Goal: Information Seeking & Learning: Compare options

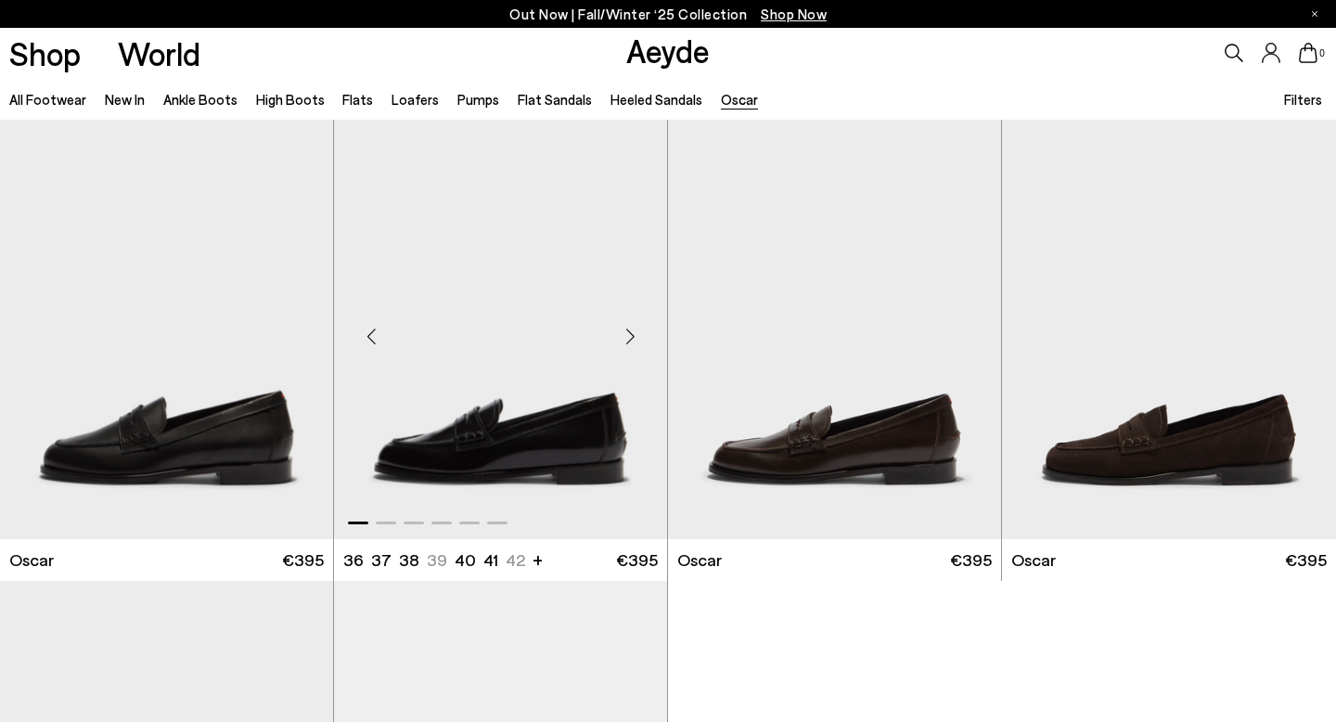
click at [634, 336] on div "Next slide" at bounding box center [630, 337] width 56 height 56
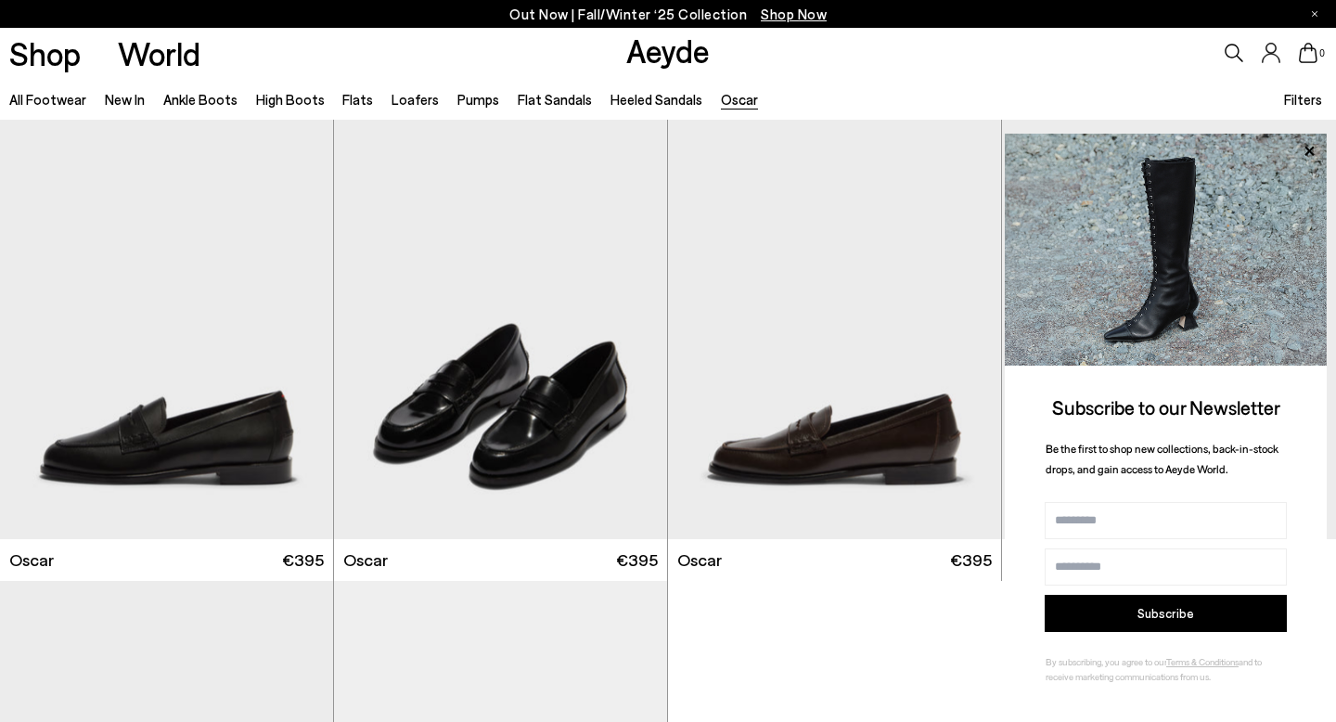
click at [1233, 44] on icon at bounding box center [1234, 53] width 19 height 19
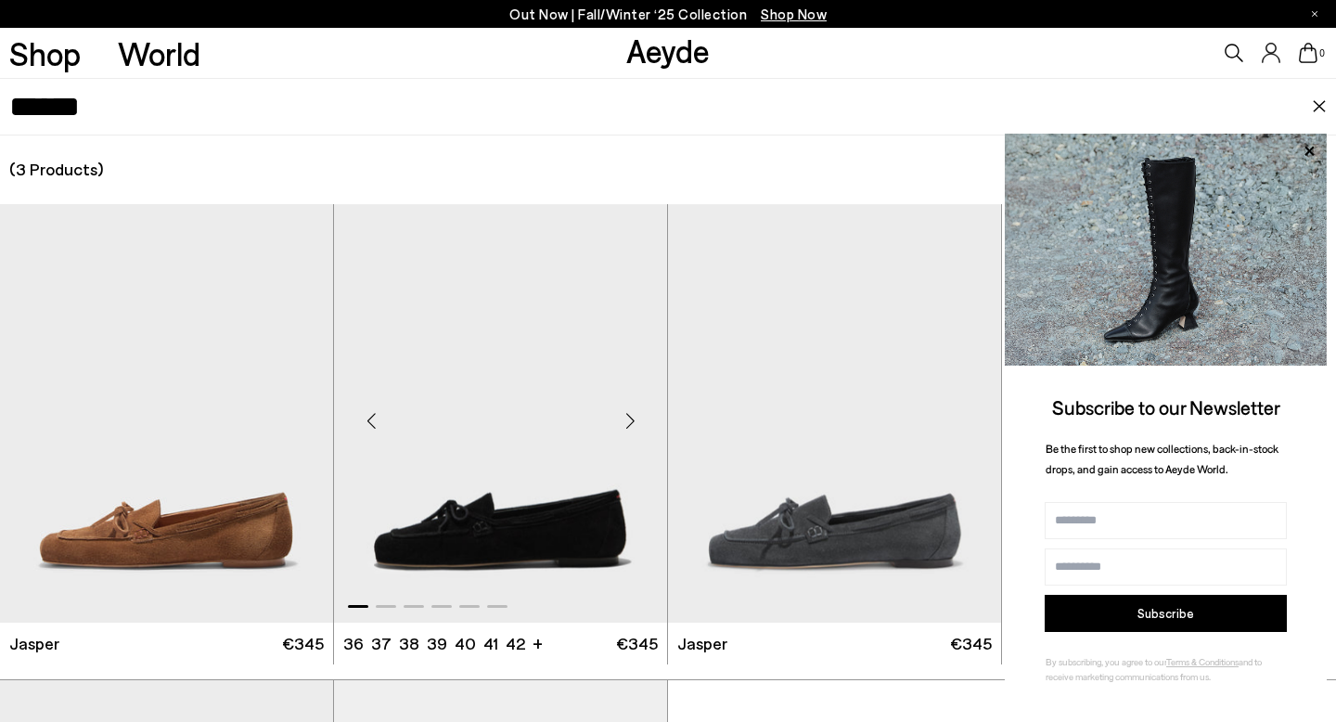
click at [633, 420] on div "Next slide" at bounding box center [630, 421] width 56 height 56
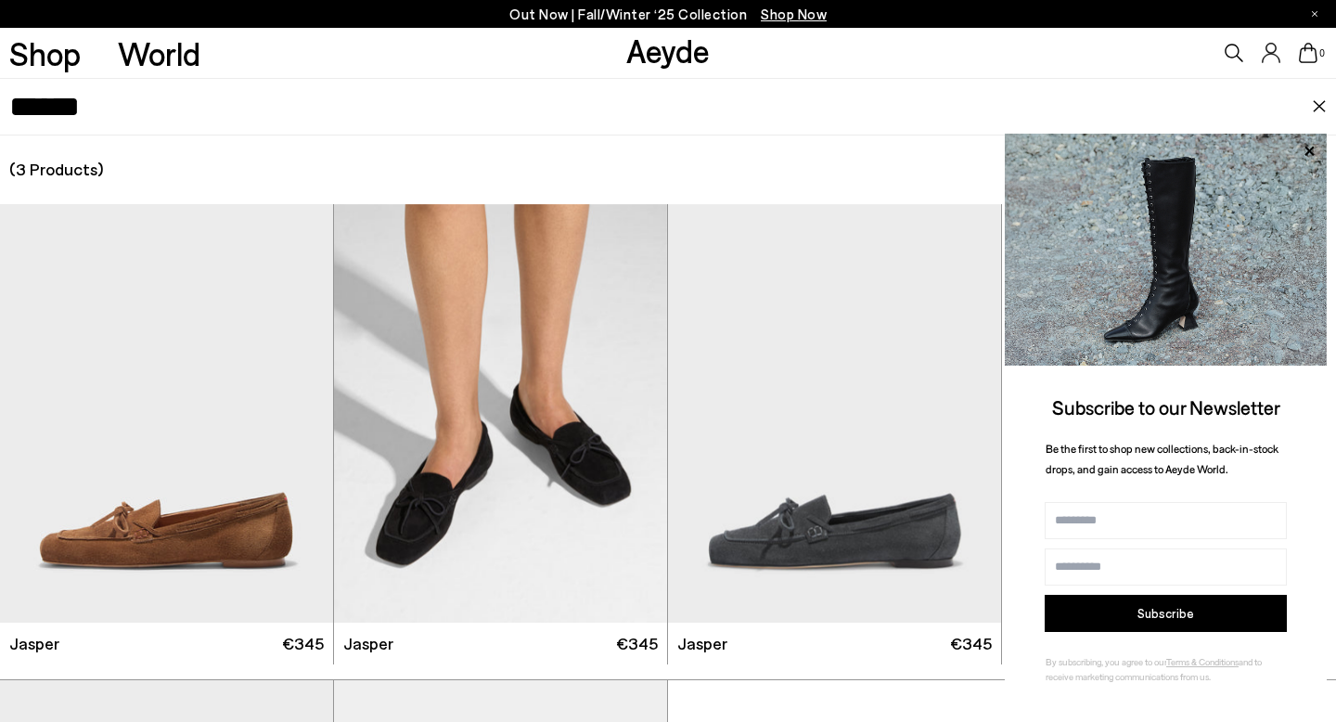
click at [1233, 44] on icon at bounding box center [1234, 53] width 19 height 19
click at [1235, 47] on icon at bounding box center [1234, 53] width 19 height 19
click at [757, 96] on input "******" at bounding box center [660, 107] width 1303 height 56
type input "**********"
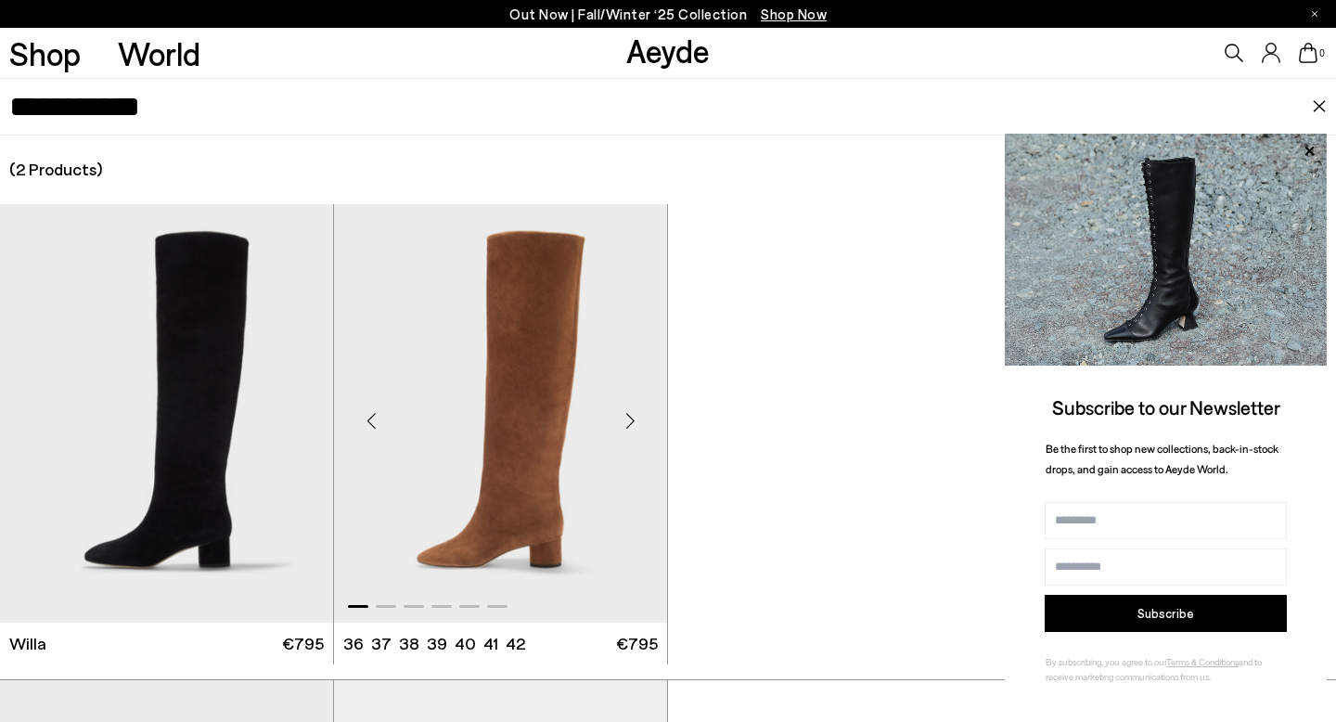
click at [586, 371] on img "1 / 6" at bounding box center [500, 413] width 333 height 419
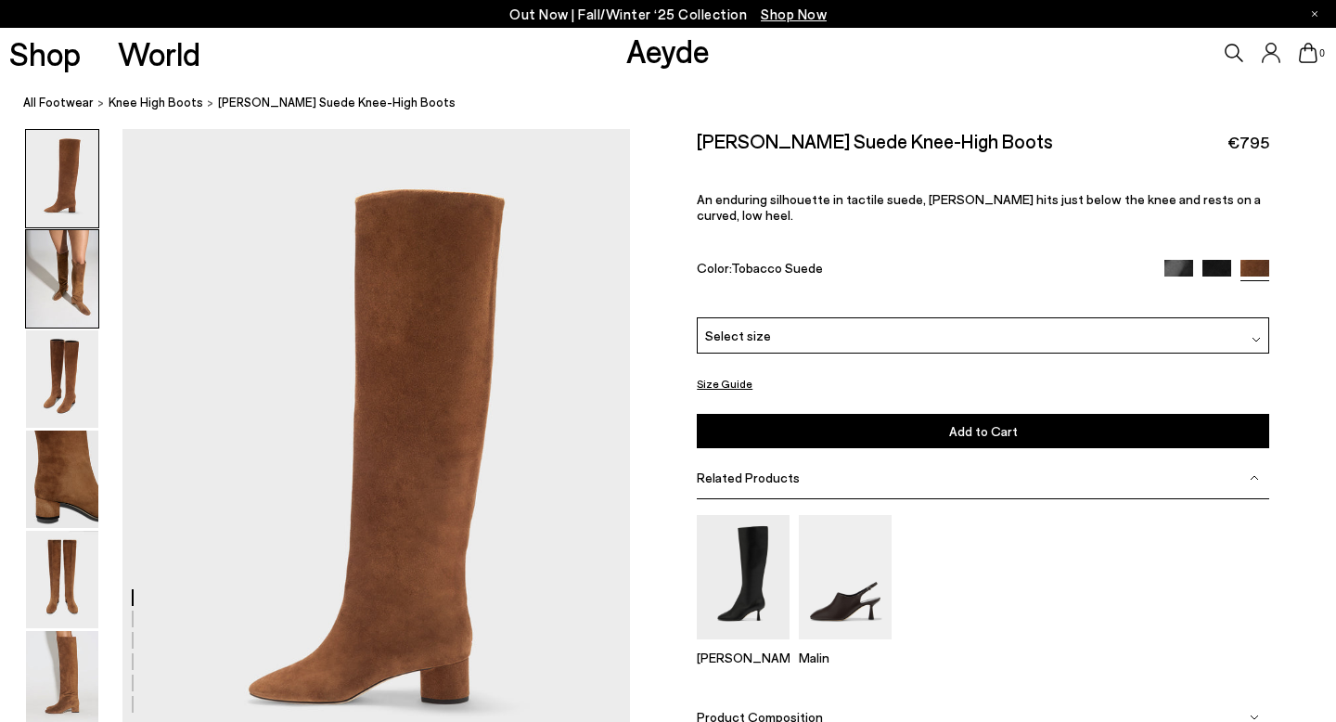
click at [50, 290] on img at bounding box center [62, 278] width 72 height 97
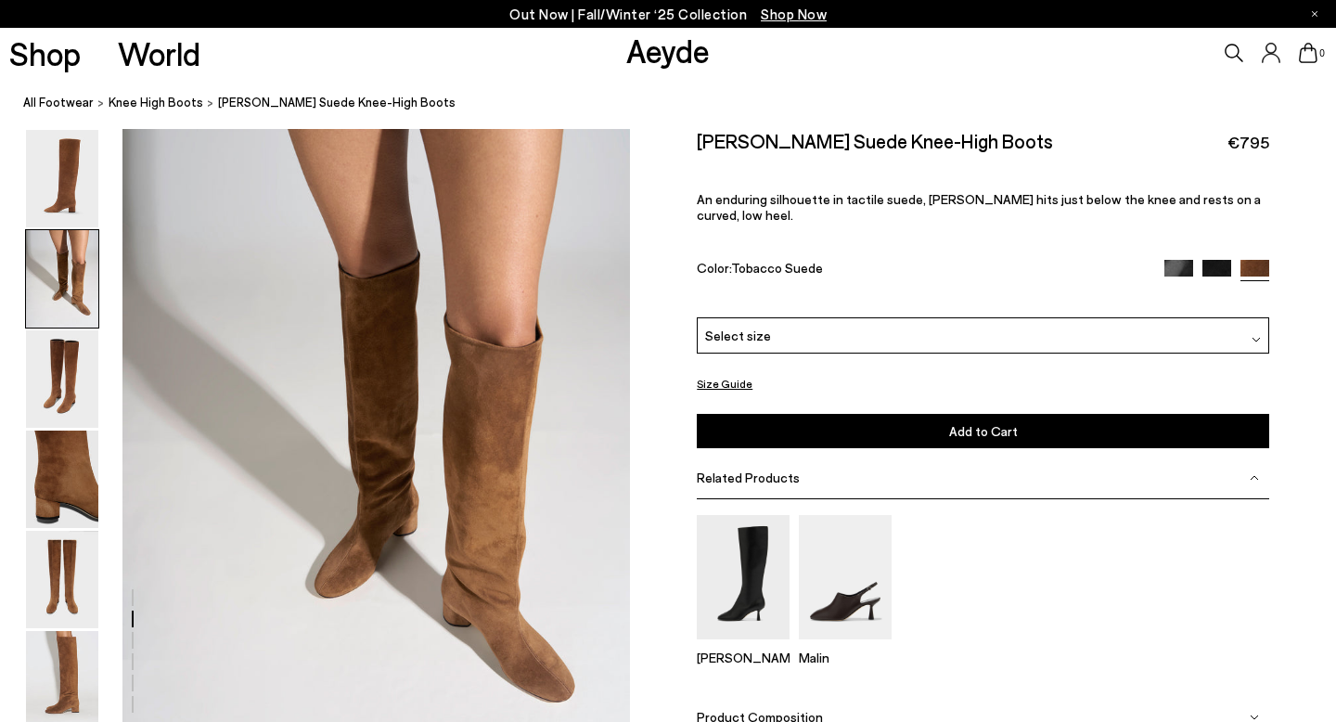
scroll to position [705, 0]
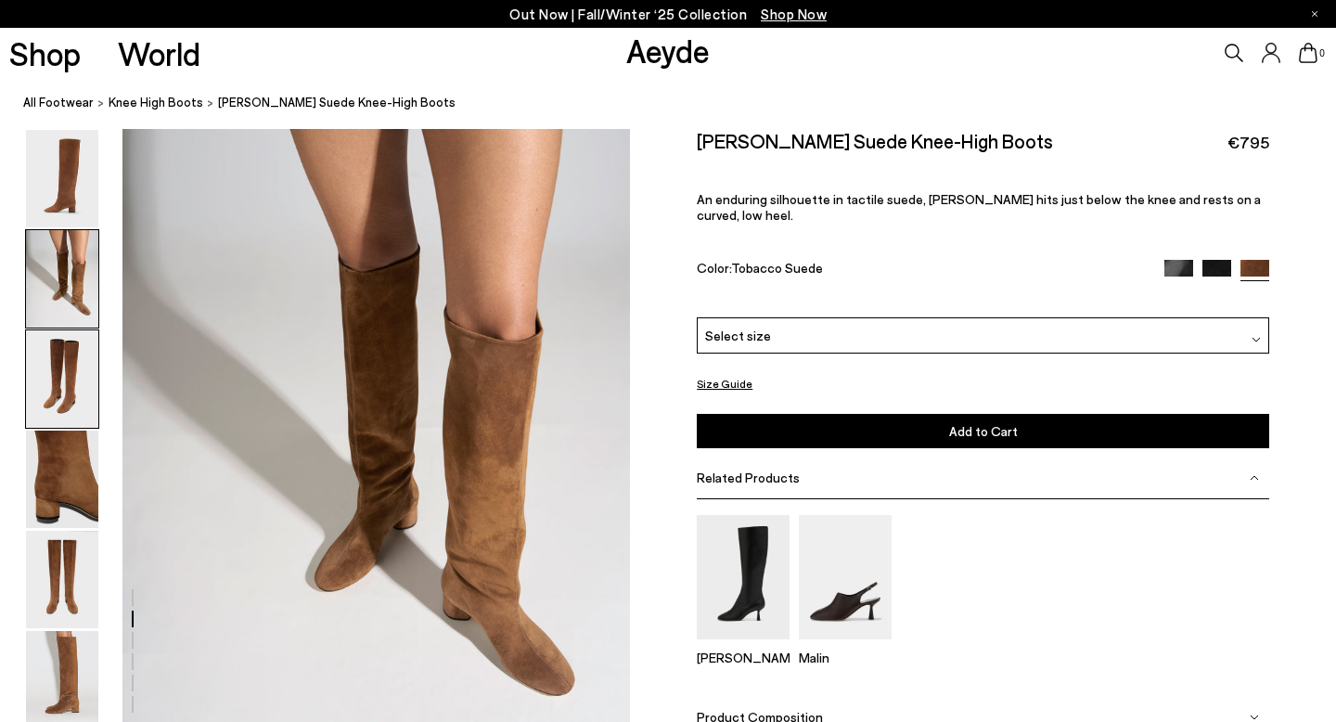
click at [51, 377] on img at bounding box center [62, 378] width 72 height 97
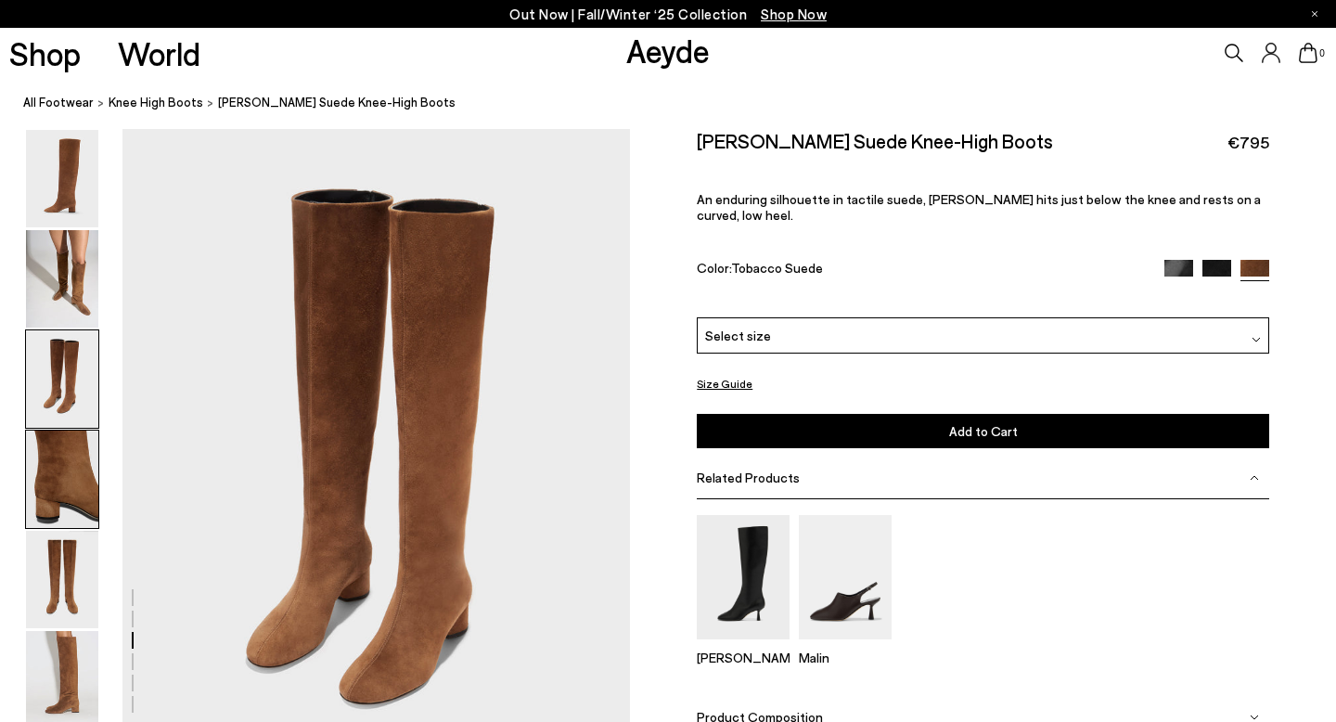
scroll to position [1362, 0]
click at [71, 475] on img at bounding box center [62, 479] width 72 height 97
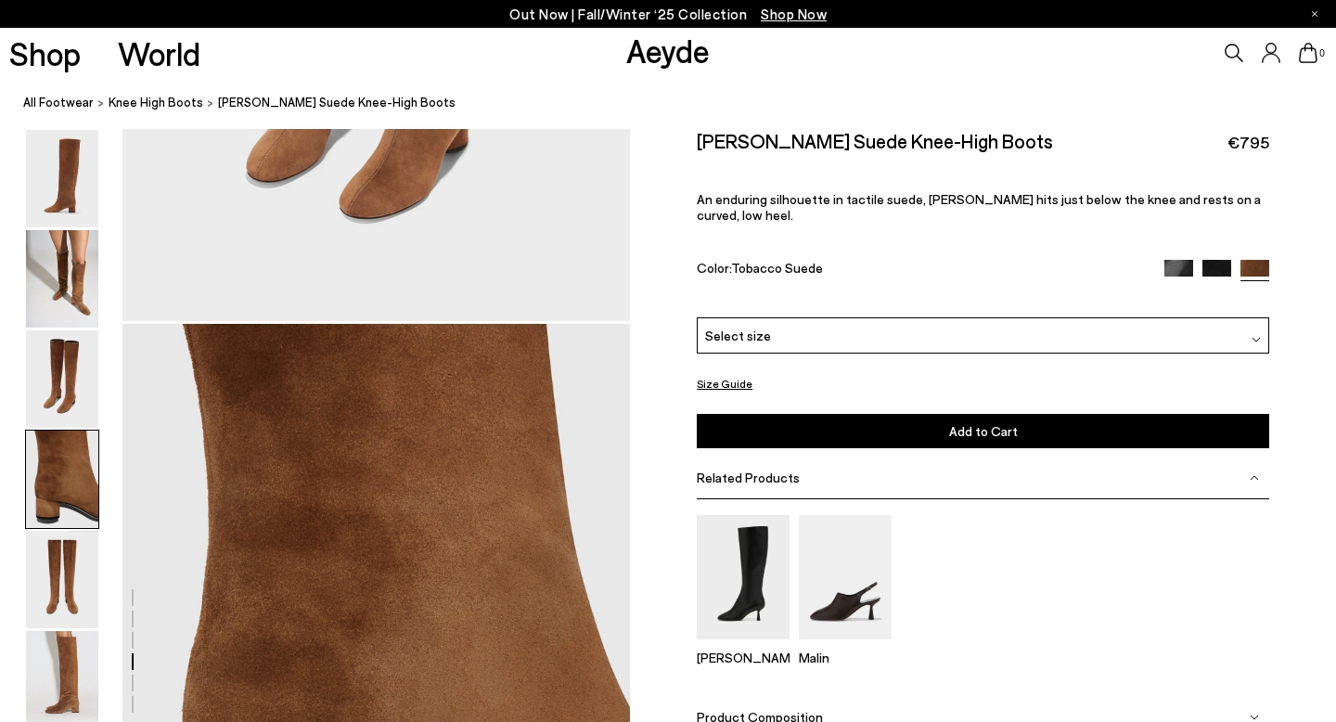
click at [71, 475] on img at bounding box center [62, 479] width 72 height 97
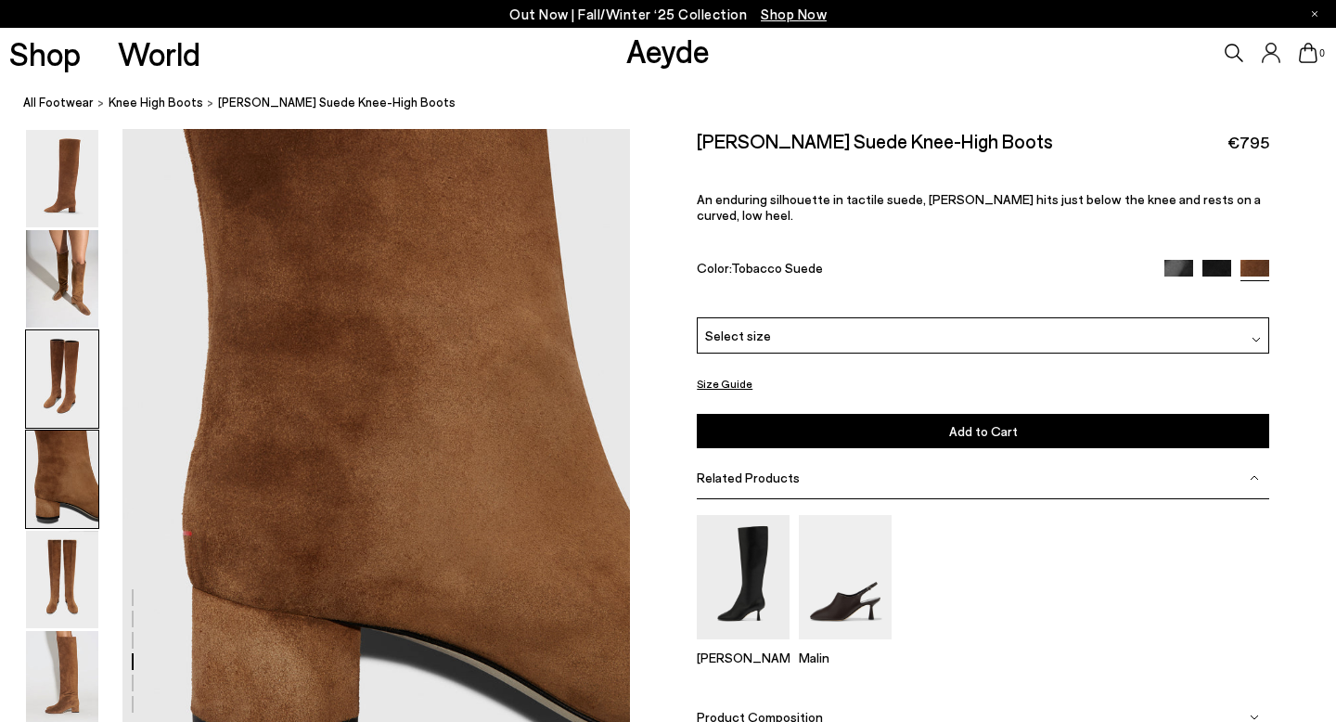
click at [62, 394] on img at bounding box center [62, 378] width 72 height 97
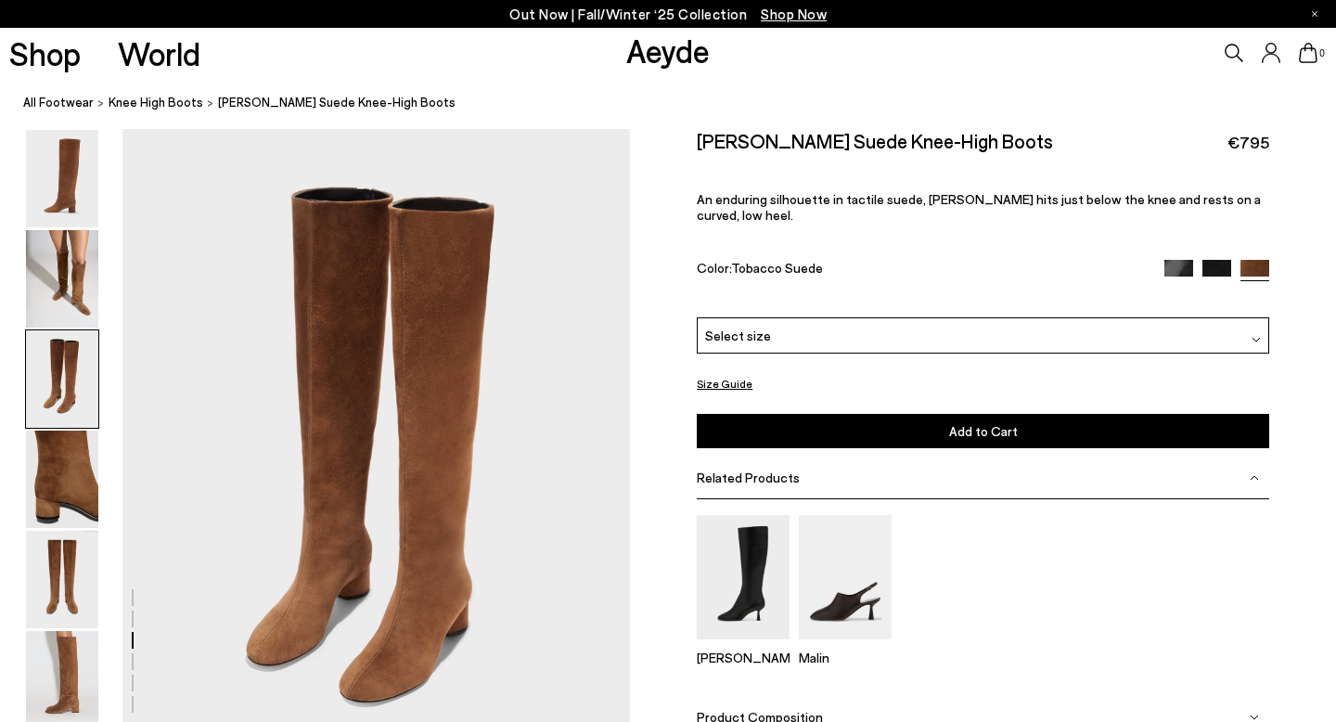
click at [1236, 48] on icon at bounding box center [1234, 53] width 19 height 19
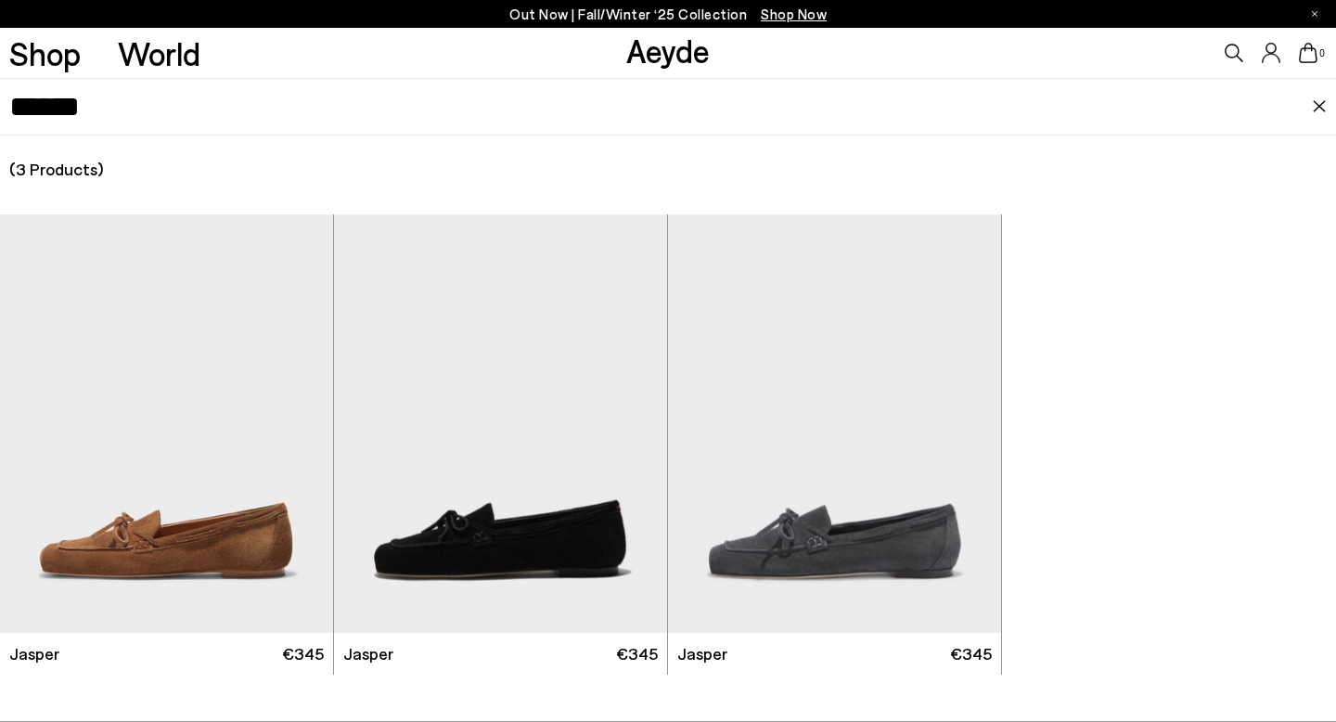
click at [436, 104] on input "******" at bounding box center [660, 107] width 1303 height 56
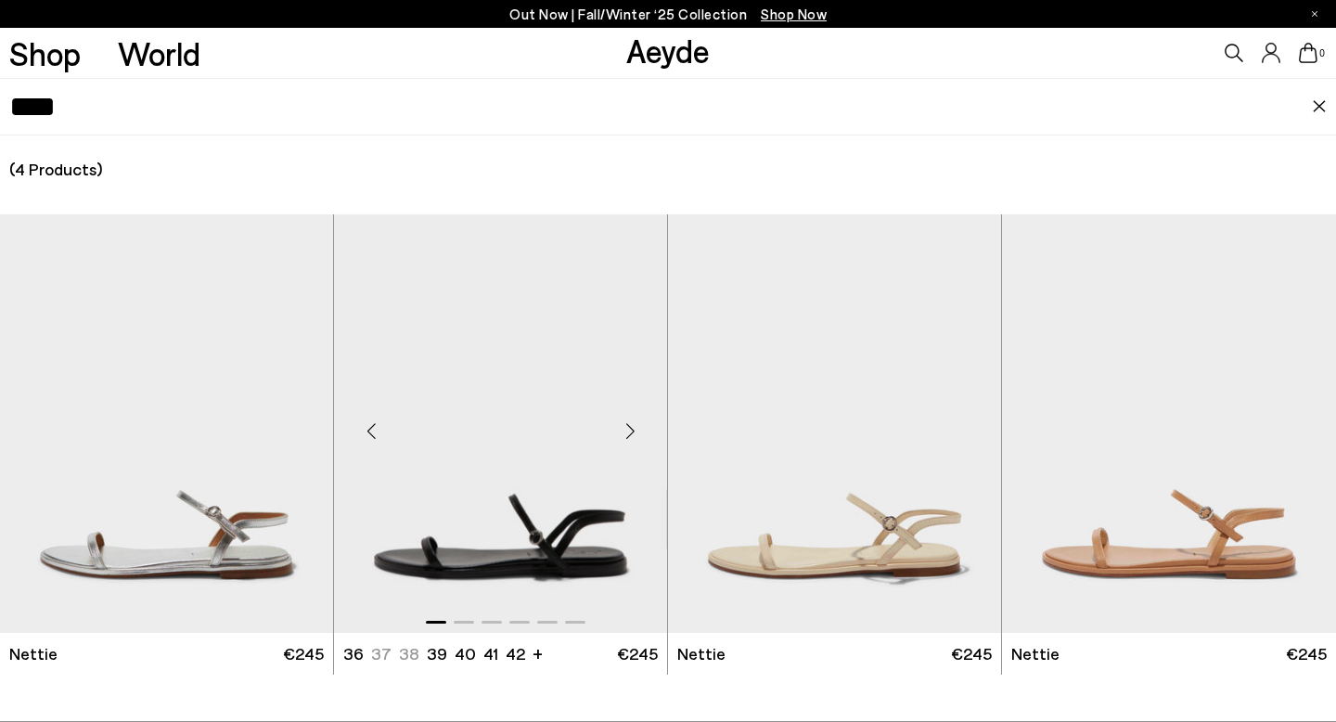
type input "****"
click at [637, 434] on div "Next slide" at bounding box center [630, 431] width 56 height 56
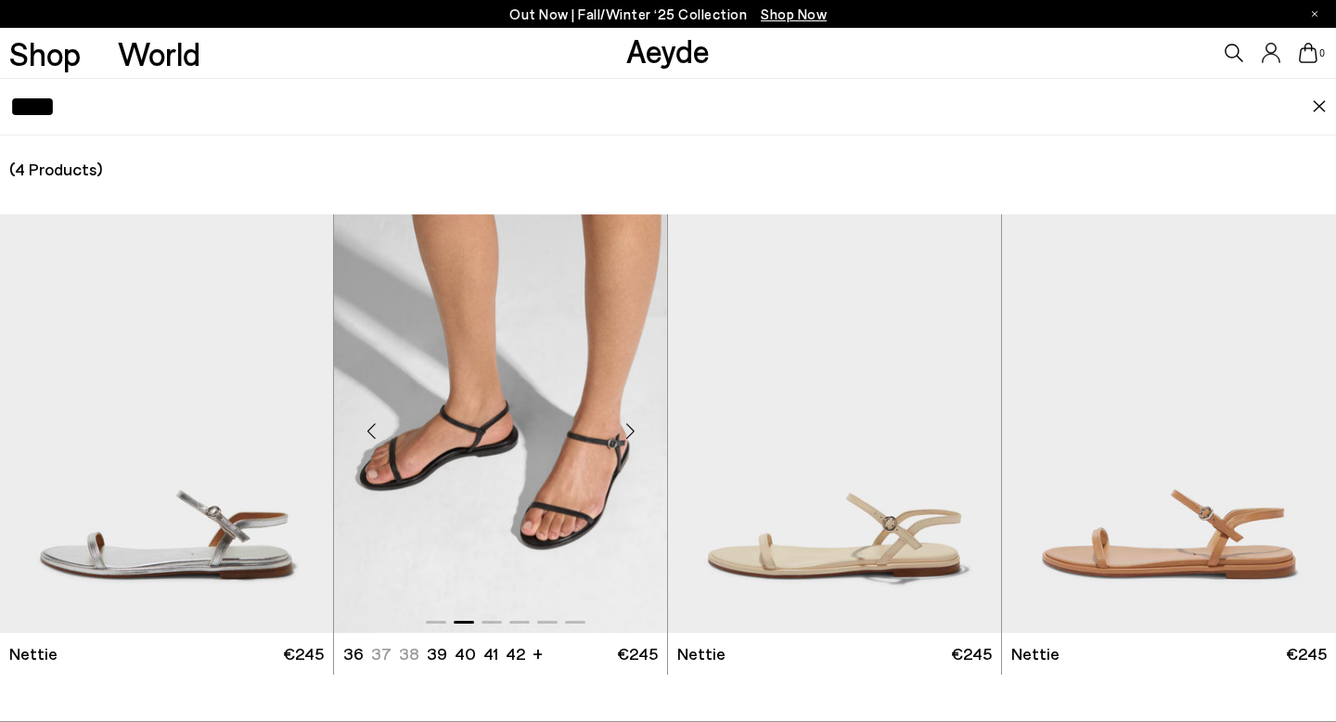
scroll to position [1434, 0]
click at [629, 431] on div "Next slide" at bounding box center [630, 431] width 56 height 56
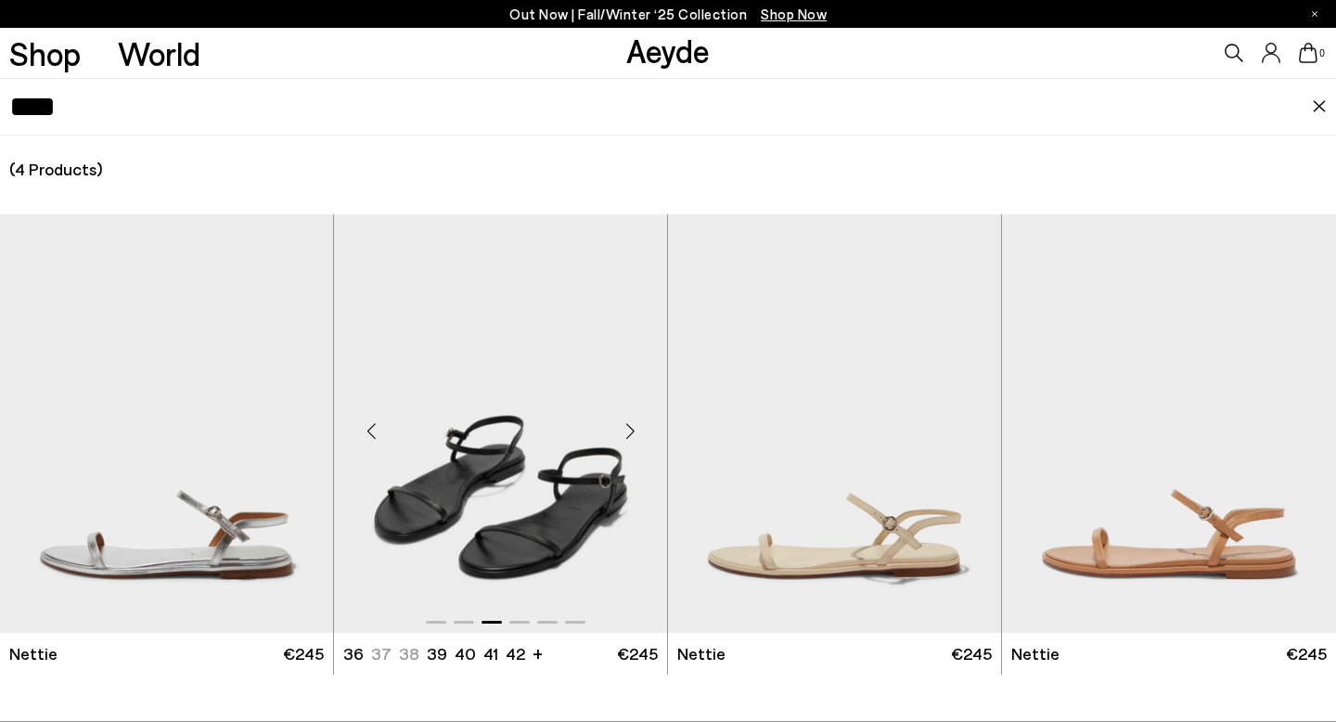
click at [377, 432] on div "Previous slide" at bounding box center [371, 431] width 56 height 56
